Goal: Information Seeking & Learning: Learn about a topic

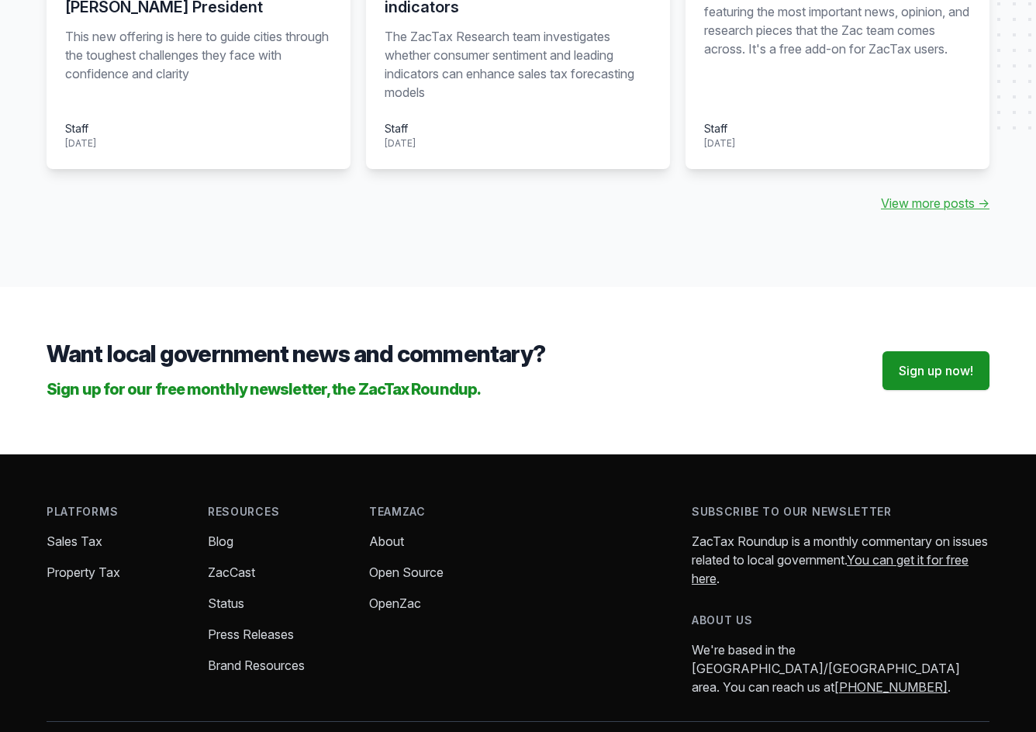
scroll to position [1783, 0]
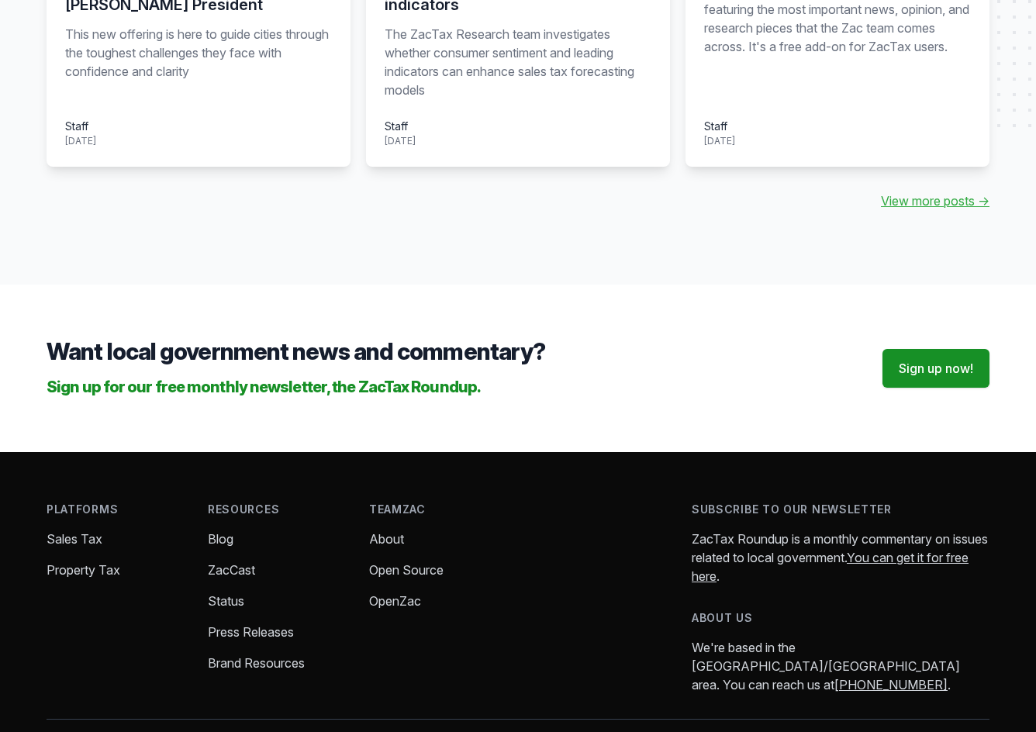
click at [236, 624] on link "Press Releases" at bounding box center [251, 632] width 86 height 16
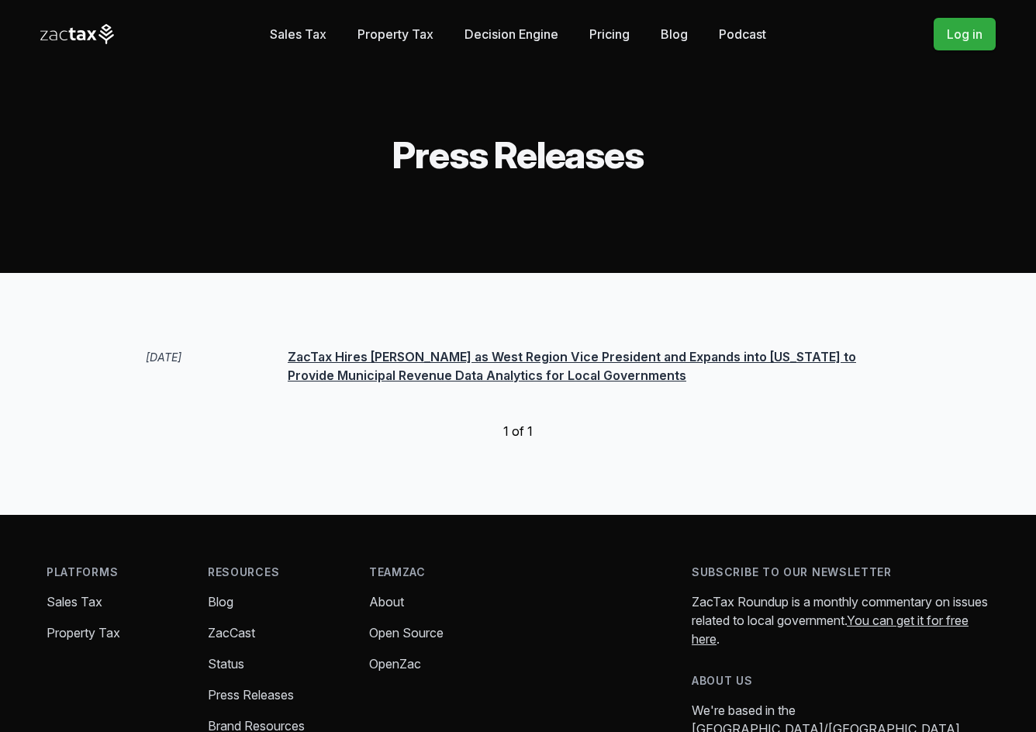
click at [247, 696] on link "Press Releases" at bounding box center [251, 695] width 86 height 16
click at [368, 376] on link "ZacTax Hires [PERSON_NAME] as West Region Vice President and Expands into [US_S…" at bounding box center [572, 366] width 568 height 34
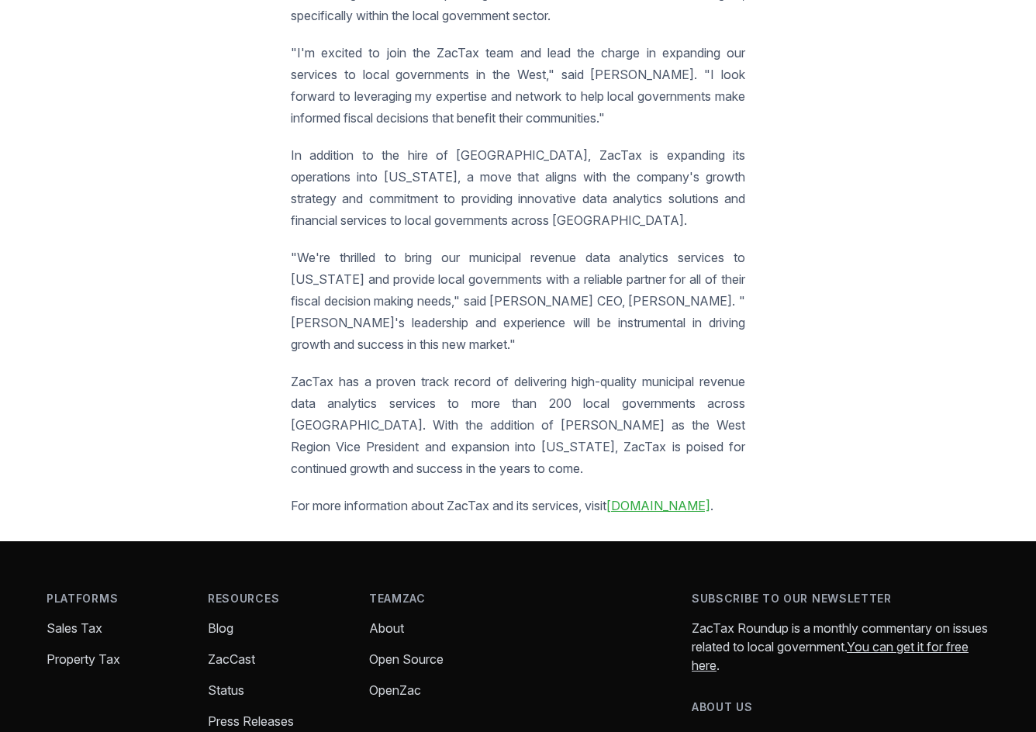
scroll to position [731, 0]
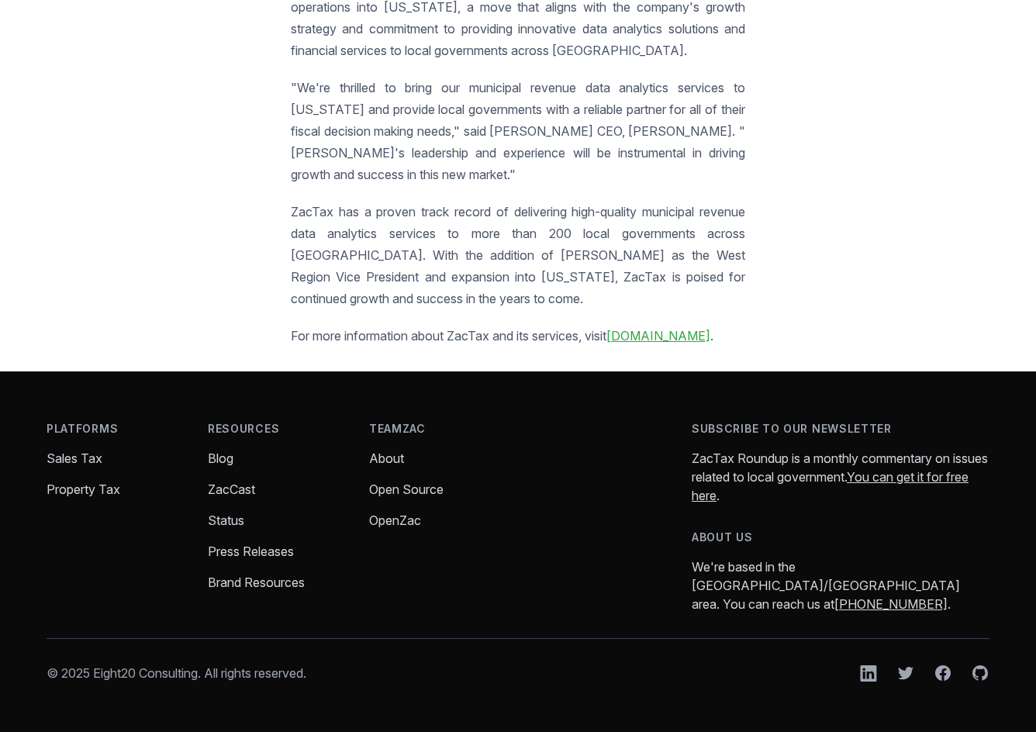
click at [644, 344] on link "www.zactax.com" at bounding box center [658, 336] width 104 height 16
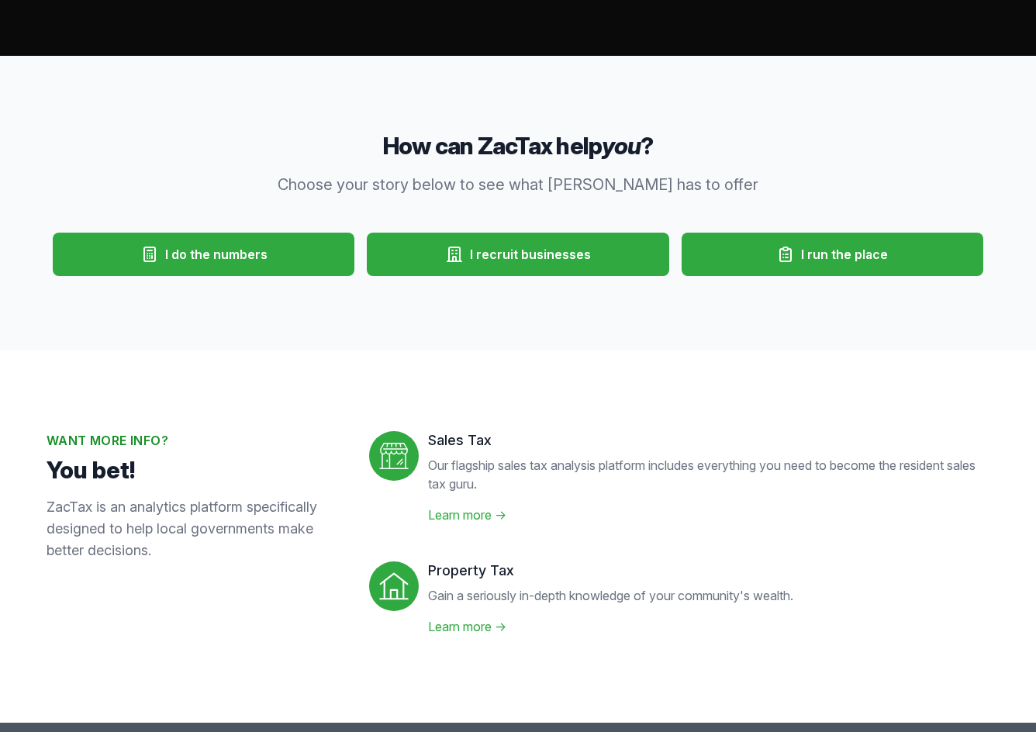
scroll to position [388, 0]
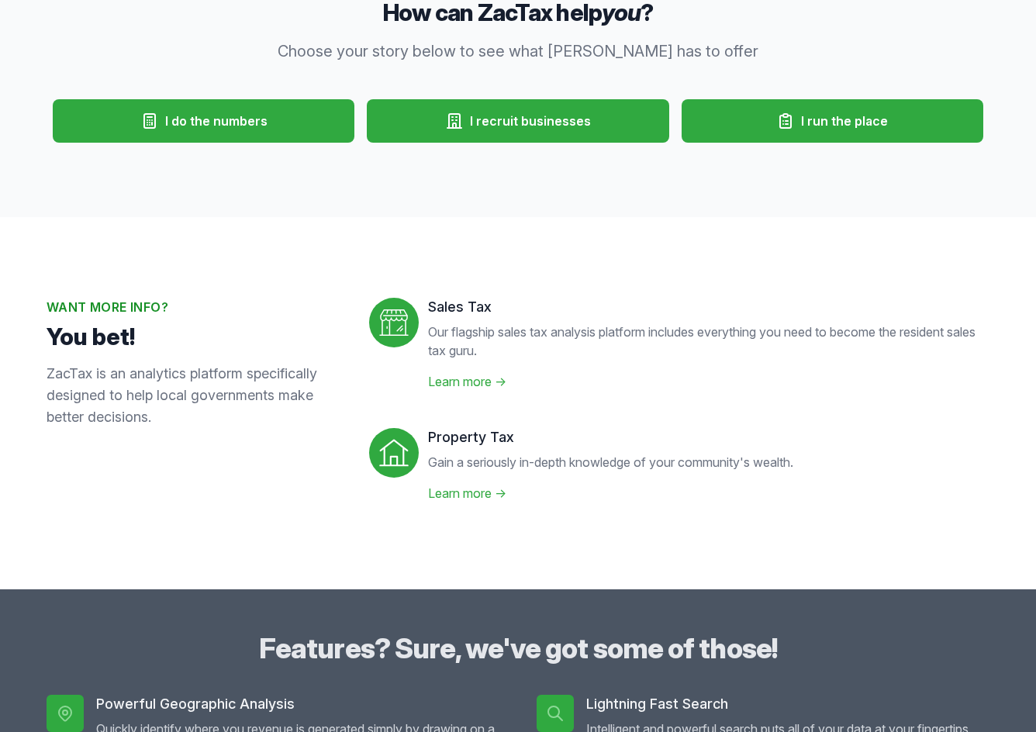
click at [469, 377] on link "Learn more →" at bounding box center [467, 382] width 78 height 16
